Goal: Navigation & Orientation: Find specific page/section

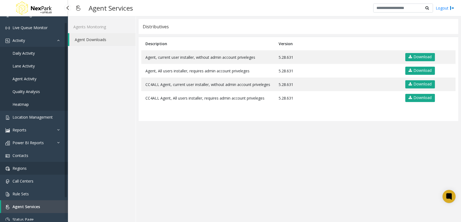
scroll to position [30, 0]
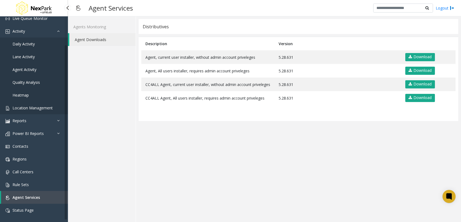
click at [33, 104] on link "Location Management" at bounding box center [34, 107] width 68 height 13
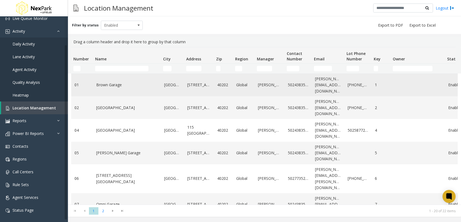
click at [133, 83] on link "Brown Garage" at bounding box center [126, 85] width 61 height 6
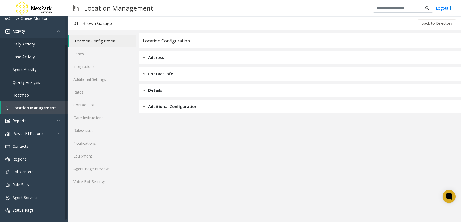
click at [162, 107] on span "Additional Configuration" at bounding box center [172, 106] width 49 height 6
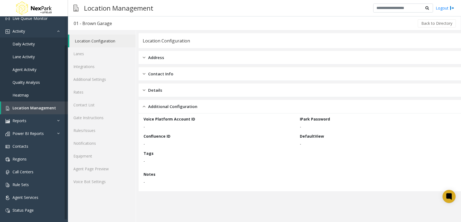
click at [167, 80] on div "Contact Info" at bounding box center [300, 74] width 322 height 14
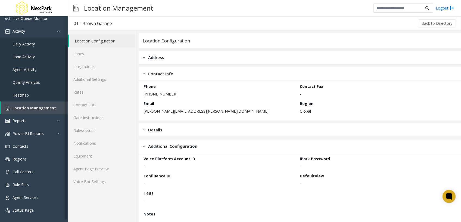
click at [168, 73] on span "Contact Info" at bounding box center [160, 74] width 25 height 6
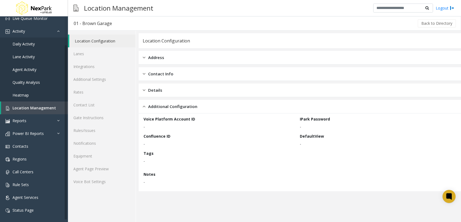
click at [170, 60] on div "Address" at bounding box center [300, 58] width 322 height 14
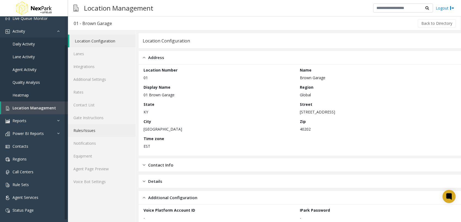
click at [111, 132] on link "Rules/Issues" at bounding box center [102, 130] width 68 height 13
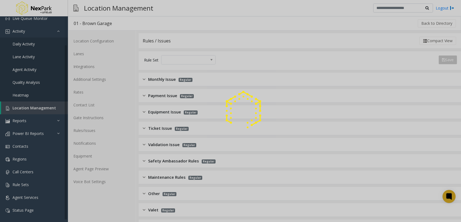
click at [276, 142] on div at bounding box center [230, 111] width 461 height 222
click at [271, 143] on div at bounding box center [230, 111] width 461 height 222
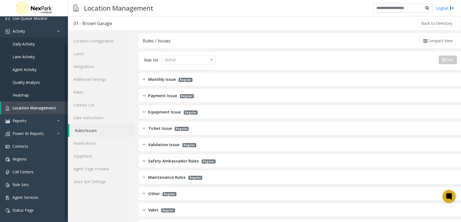
click at [206, 109] on div "Equipment Issue Regular" at bounding box center [300, 112] width 322 height 14
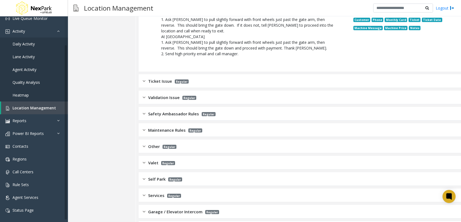
scroll to position [1148, 0]
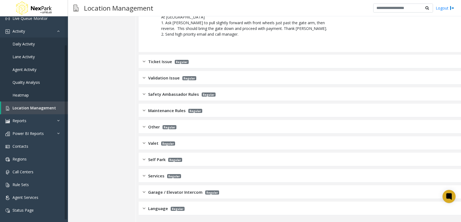
click at [168, 58] on div "Ticket Issue Regular" at bounding box center [300, 62] width 322 height 14
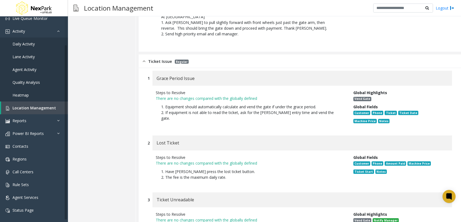
scroll to position [1257, 0]
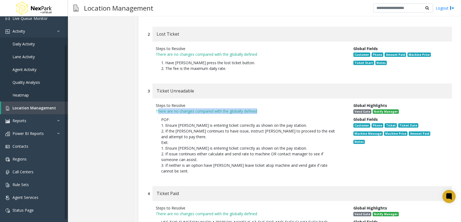
drag, startPoint x: 159, startPoint y: 110, endPoint x: 264, endPoint y: 113, distance: 105.3
click at [264, 113] on p "There are no changes compared with the globally defined" at bounding box center [250, 111] width 189 height 6
drag, startPoint x: 264, startPoint y: 113, endPoint x: 217, endPoint y: 136, distance: 52.3
click at [219, 135] on p "POF: 1. Ensure [PERSON_NAME] is entering ticket correctly as shown on the pay s…" at bounding box center [250, 145] width 189 height 63
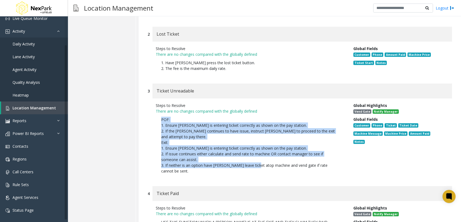
drag, startPoint x: 158, startPoint y: 122, endPoint x: 252, endPoint y: 164, distance: 102.8
click at [252, 164] on p "POF: 1. Ensure [PERSON_NAME] is entering ticket correctly as shown on the pay s…" at bounding box center [250, 145] width 189 height 63
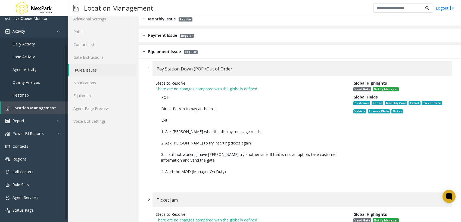
scroll to position [0, 0]
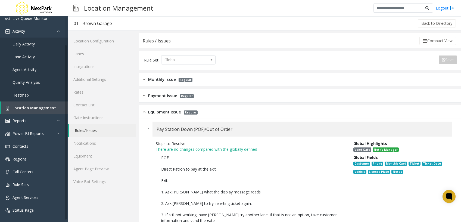
click at [209, 58] on kendo-dropdownlist "Global" at bounding box center [188, 59] width 54 height 9
click at [104, 42] on link "Location Configuration" at bounding box center [102, 41] width 68 height 13
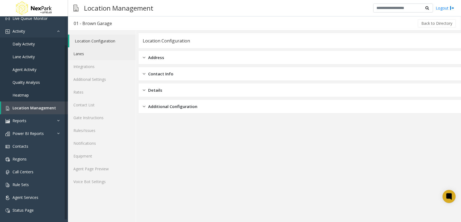
click at [102, 54] on link "Lanes" at bounding box center [102, 53] width 68 height 13
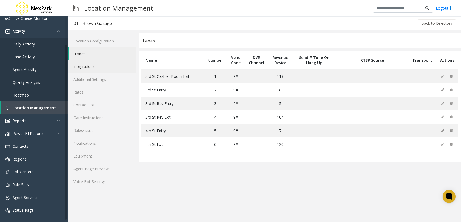
click at [102, 63] on link "Integrations" at bounding box center [102, 66] width 68 height 13
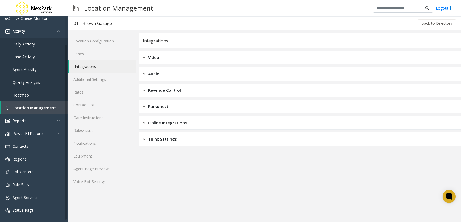
click at [160, 55] on div "Video" at bounding box center [300, 58] width 322 height 14
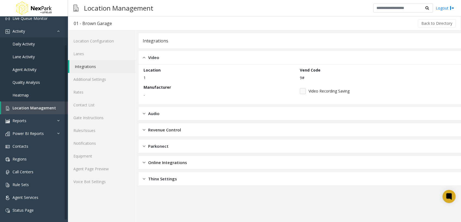
click at [172, 108] on div "Audio" at bounding box center [300, 114] width 322 height 14
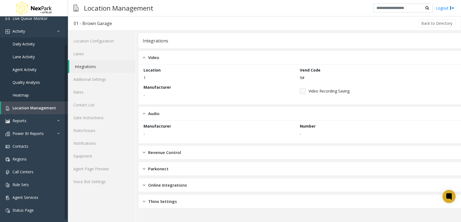
click at [179, 147] on div "Revenue Control" at bounding box center [300, 153] width 322 height 14
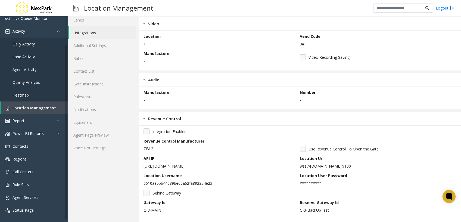
scroll to position [94, 0]
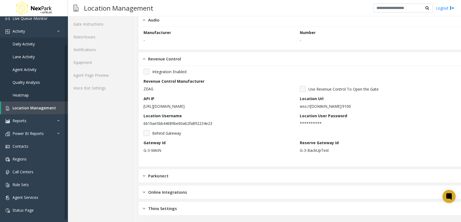
click at [175, 179] on div "Parkonect" at bounding box center [300, 176] width 322 height 14
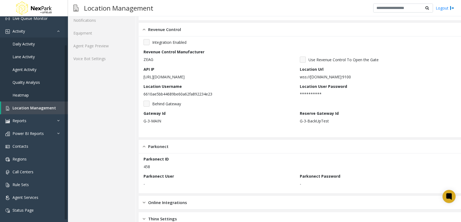
scroll to position [133, 0]
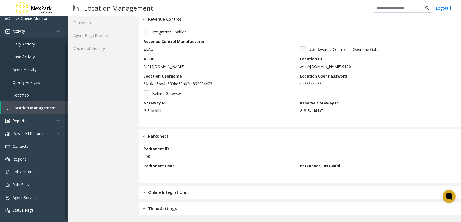
drag, startPoint x: 180, startPoint y: 188, endPoint x: 184, endPoint y: 188, distance: 3.6
click at [180, 188] on div "Online Integrations" at bounding box center [300, 192] width 322 height 14
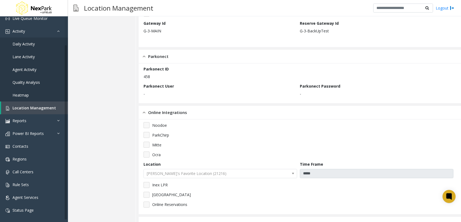
scroll to position [228, 0]
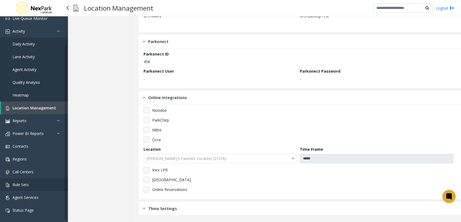
click at [33, 187] on link "Rule Sets" at bounding box center [34, 184] width 68 height 13
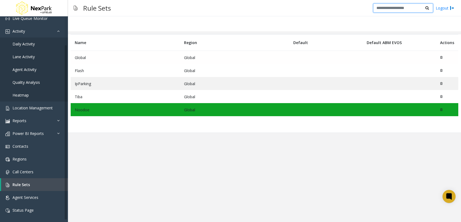
click at [411, 8] on input "text" at bounding box center [403, 8] width 60 height 9
type input "**********"
click at [402, 12] on input "**********" at bounding box center [403, 8] width 60 height 9
click at [129, 57] on td "Global" at bounding box center [125, 57] width 109 height 13
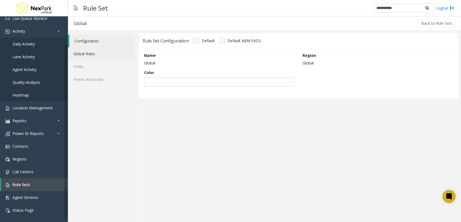
click at [112, 55] on link "Global Rules" at bounding box center [102, 53] width 68 height 13
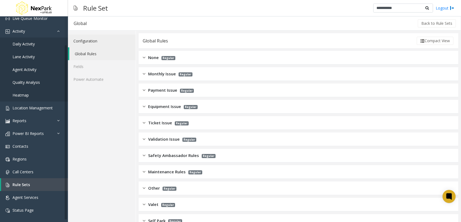
click at [108, 40] on link "Configuration" at bounding box center [102, 41] width 68 height 13
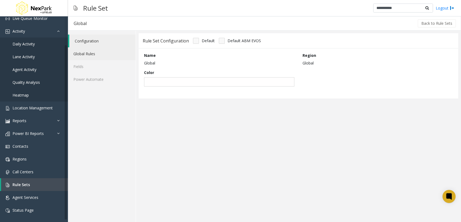
click at [77, 51] on link "Global Rules" at bounding box center [102, 53] width 68 height 13
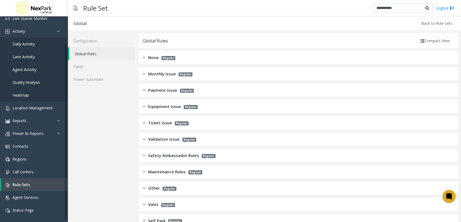
scroll to position [80, 0]
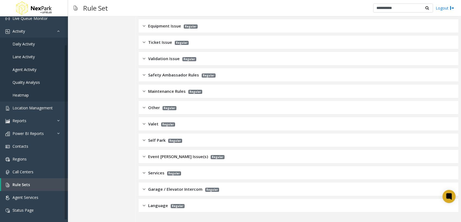
click at [153, 136] on div "Self Park Regular" at bounding box center [299, 140] width 320 height 14
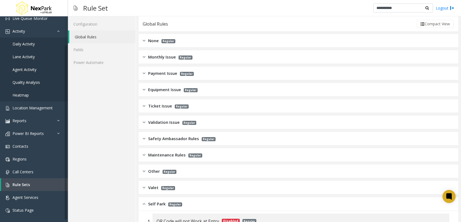
scroll to position [0, 0]
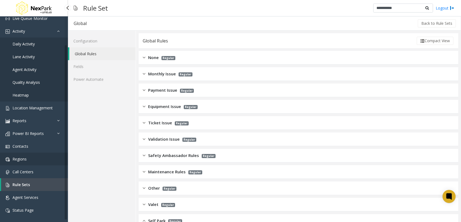
click at [30, 158] on link "Regions" at bounding box center [34, 159] width 68 height 13
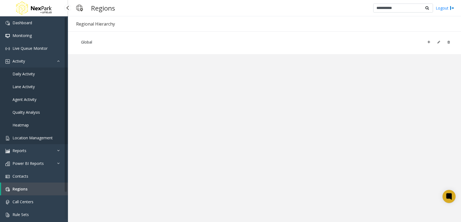
click at [36, 137] on span "Location Management" at bounding box center [33, 137] width 40 height 5
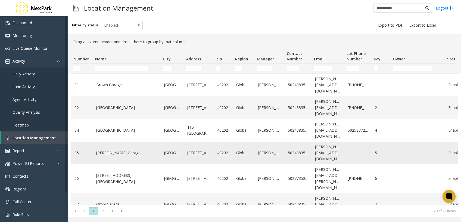
click at [117, 153] on link "[PERSON_NAME] Garage" at bounding box center [126, 153] width 61 height 6
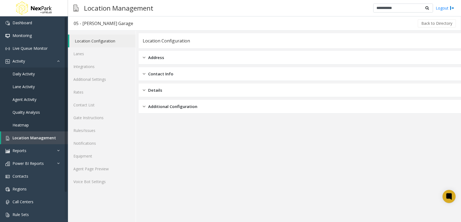
click at [179, 105] on span "Additional Configuration" at bounding box center [172, 106] width 49 height 6
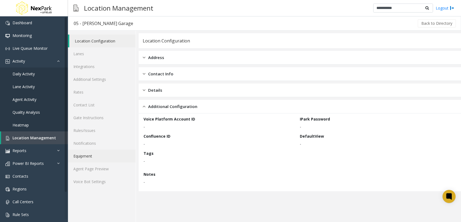
click at [94, 155] on link "Equipment" at bounding box center [102, 156] width 68 height 13
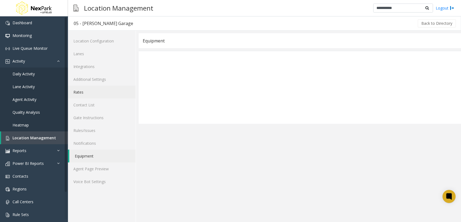
click at [106, 86] on link "Rates" at bounding box center [102, 92] width 68 height 13
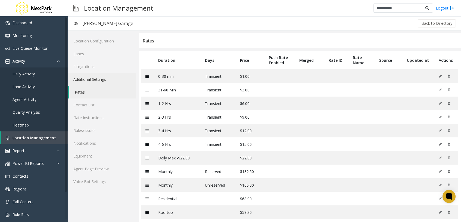
click at [107, 78] on link "Additional Settings" at bounding box center [102, 79] width 68 height 13
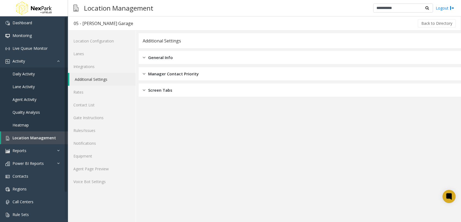
click at [156, 66] on div "Additional Settings General Info Manager Contact Priority Screen Tabs" at bounding box center [300, 65] width 322 height 64
click at [157, 60] on div "General Info" at bounding box center [300, 58] width 322 height 14
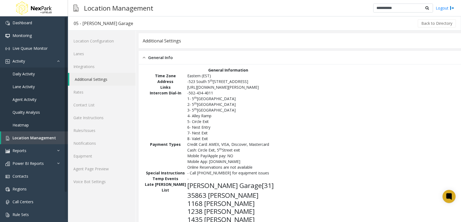
click at [272, 107] on p "2- 5 [GEOGRAPHIC_DATA]" at bounding box center [250, 104] width 126 height 6
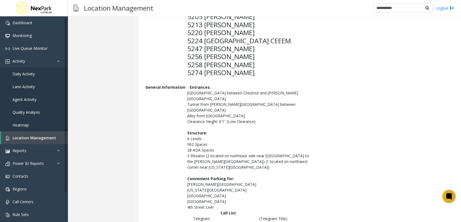
scroll to position [452, 0]
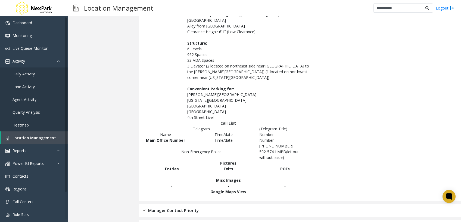
click at [233, 204] on div "Manager Contact Priority" at bounding box center [300, 211] width 322 height 14
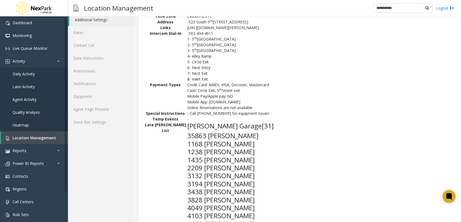
scroll to position [0, 0]
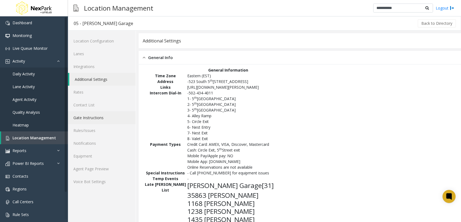
click at [100, 113] on link "Gate Instructions" at bounding box center [102, 117] width 68 height 13
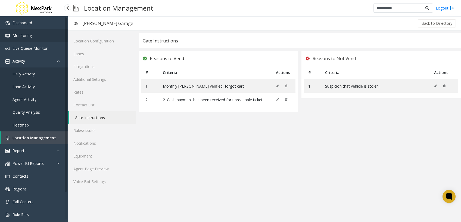
click at [22, 37] on span "Monitoring" at bounding box center [22, 35] width 19 height 5
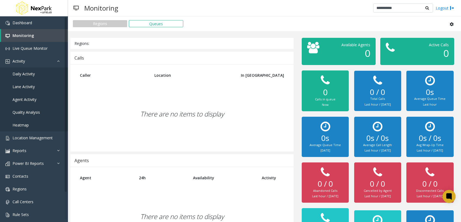
click at [261, 98] on div "There are no items to display" at bounding box center [182, 114] width 212 height 64
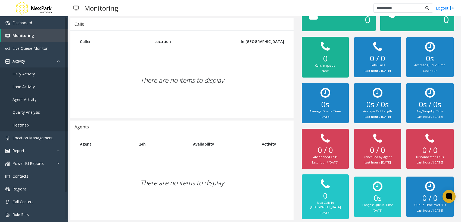
click at [396, 149] on div "0 / 0 Cancelled by Agent Last hour / [DATE]" at bounding box center [377, 149] width 47 height 40
click at [45, 138] on span "Location Management" at bounding box center [33, 137] width 40 height 5
